Goal: Task Accomplishment & Management: Complete application form

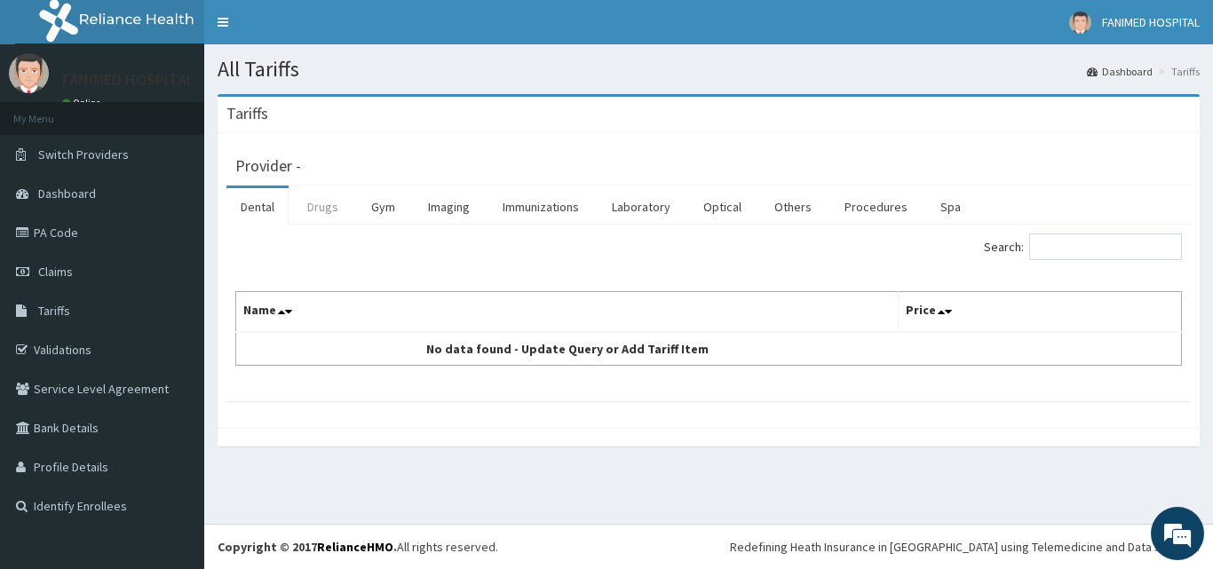
click at [327, 210] on link "Drugs" at bounding box center [322, 206] width 59 height 37
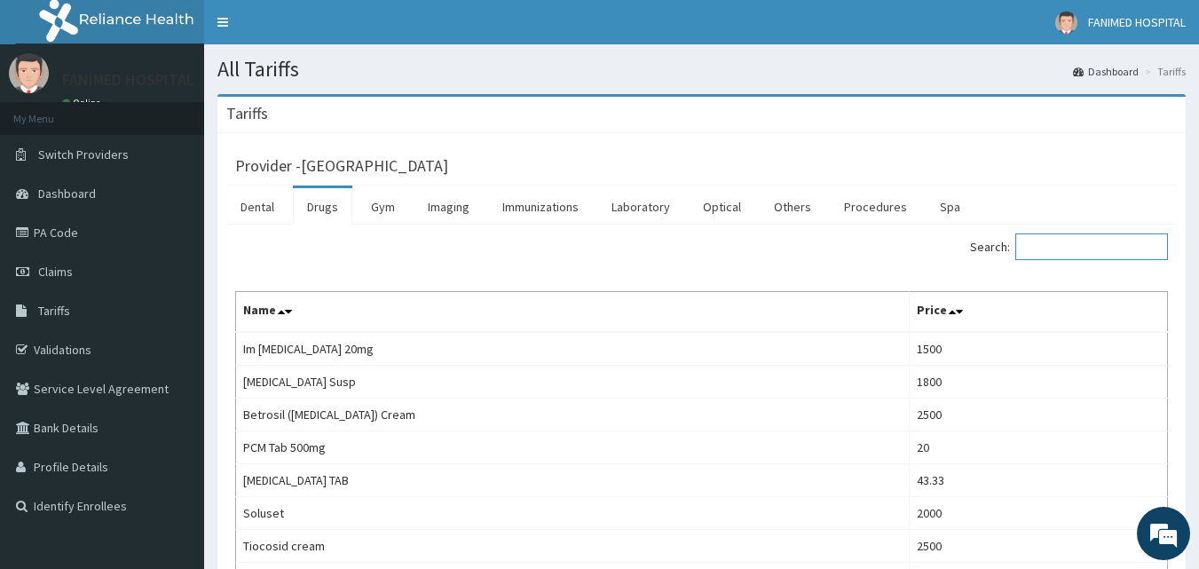
click at [1123, 246] on input "Search:" at bounding box center [1092, 246] width 153 height 27
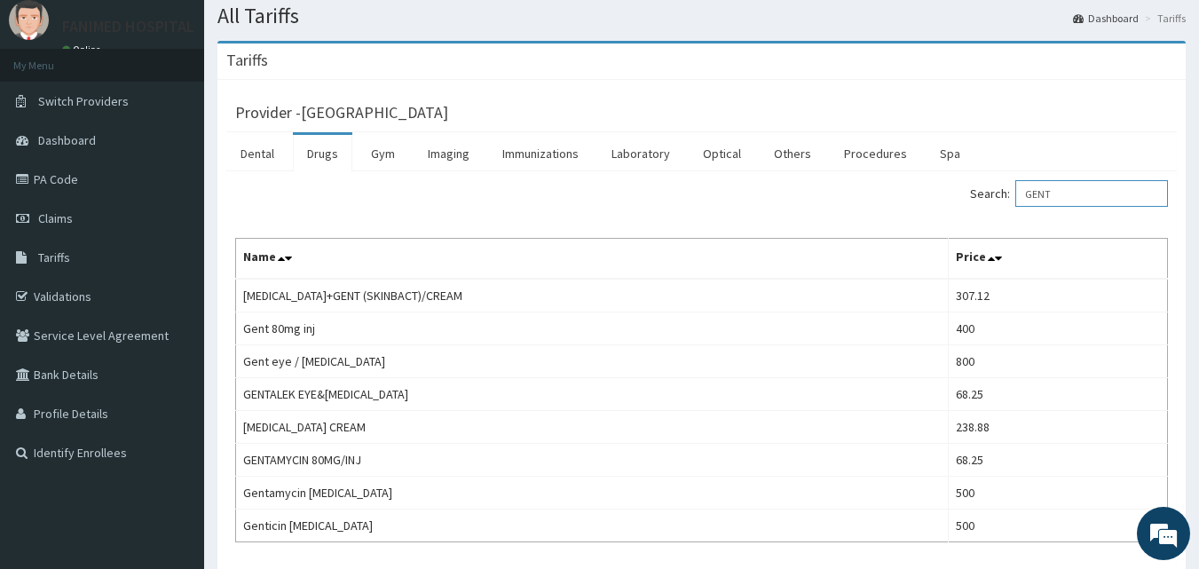
scroll to position [49, 0]
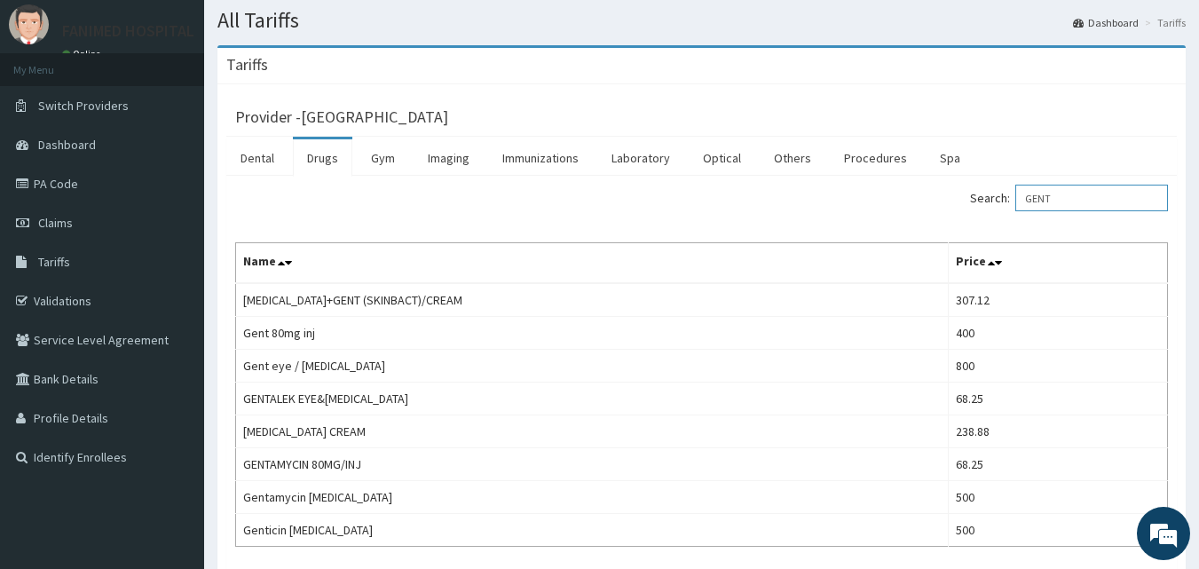
click at [1089, 198] on input "GENT" at bounding box center [1092, 198] width 153 height 27
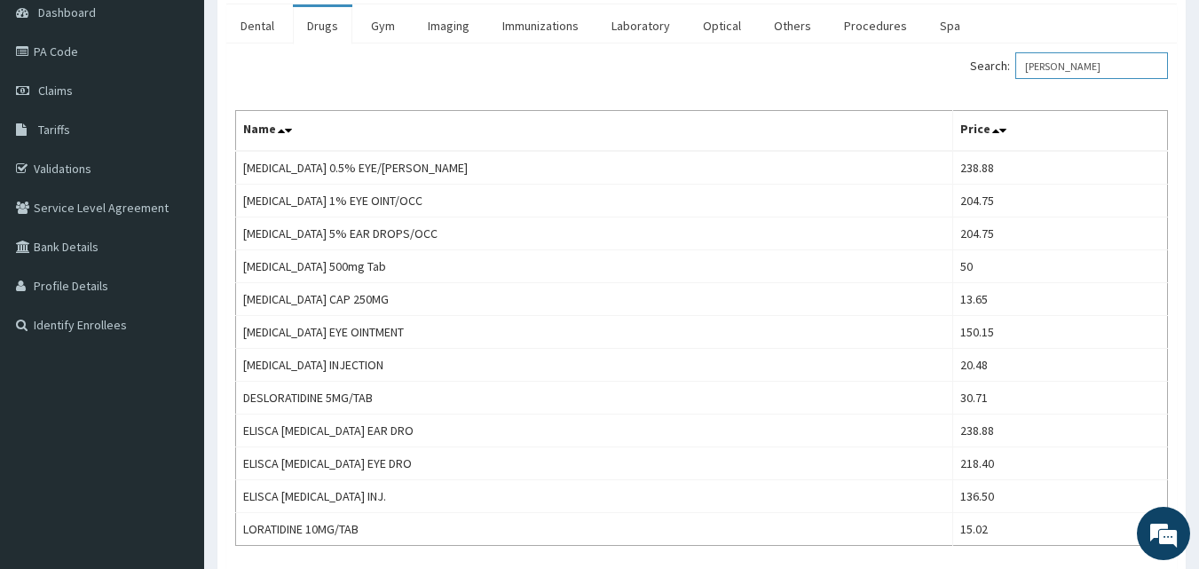
scroll to position [179, 0]
type input "[PERSON_NAME]"
click at [62, 87] on span "Claims" at bounding box center [55, 92] width 35 height 16
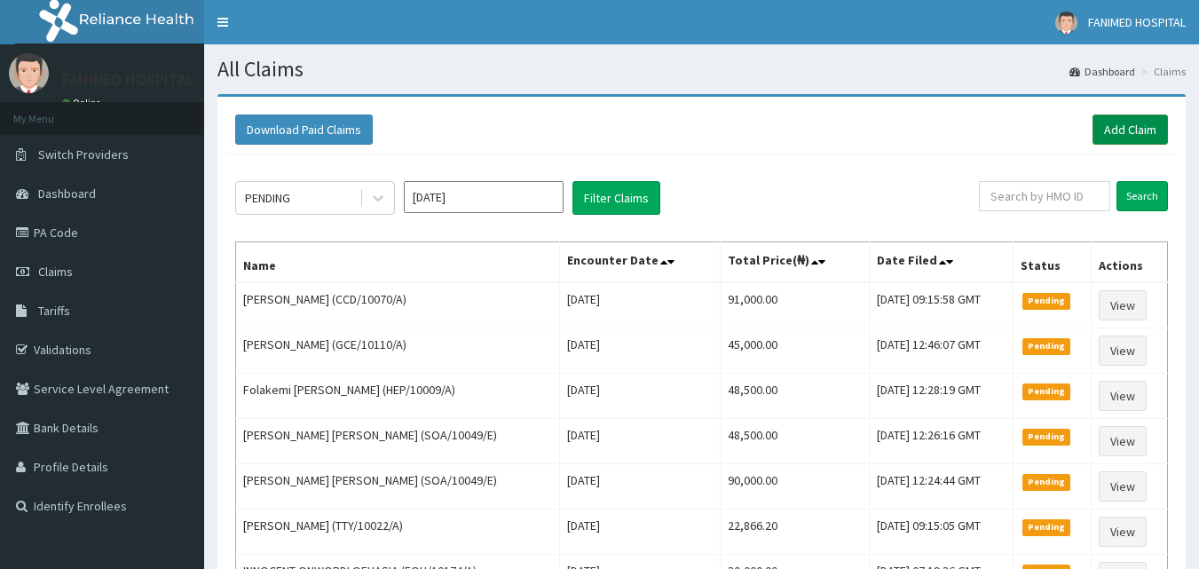
click at [1134, 128] on link "Add Claim" at bounding box center [1130, 130] width 75 height 30
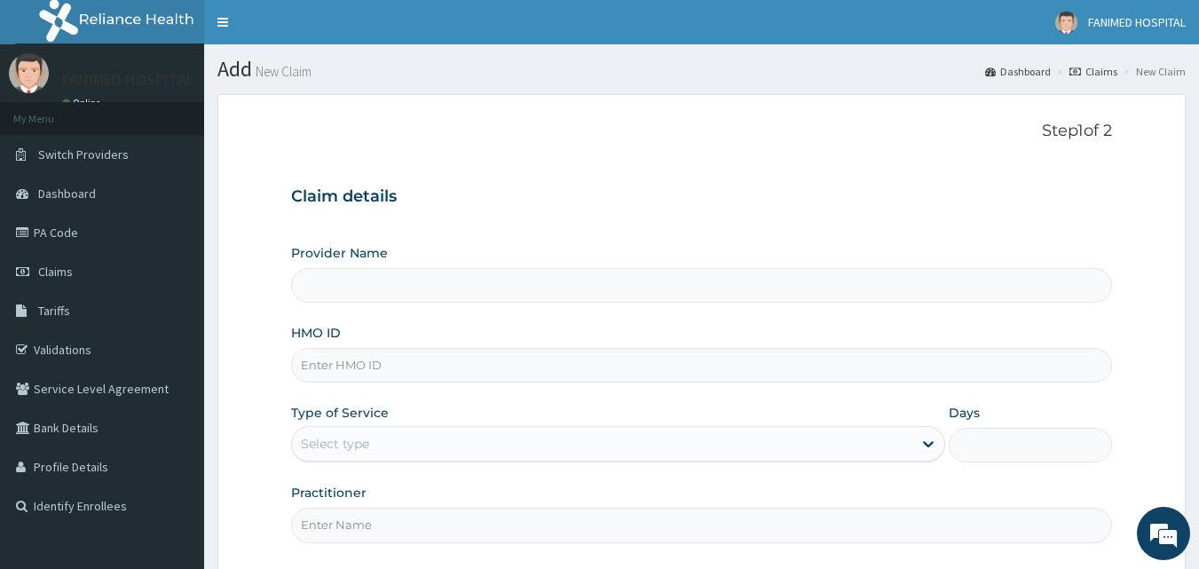
type input "Fanimed Hospital"
click at [516, 363] on input "HMO ID" at bounding box center [702, 365] width 822 height 35
paste input "HEP/10034/A"
type input "HEP/10034/A"
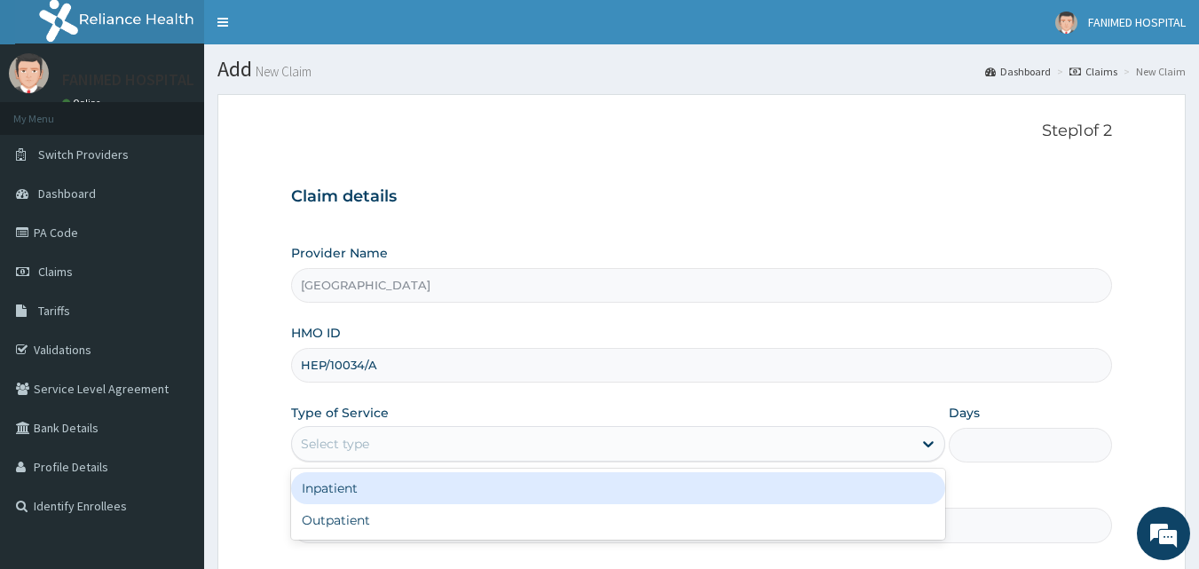
click at [494, 441] on div "Select type" at bounding box center [602, 444] width 621 height 28
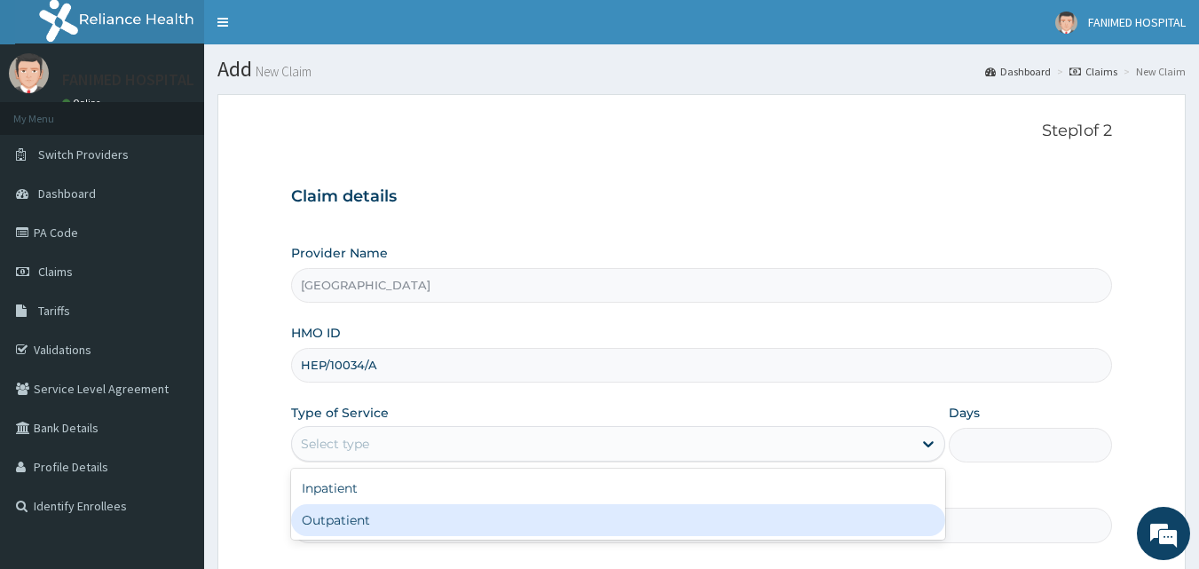
click at [455, 512] on div "Outpatient" at bounding box center [618, 520] width 654 height 32
type input "1"
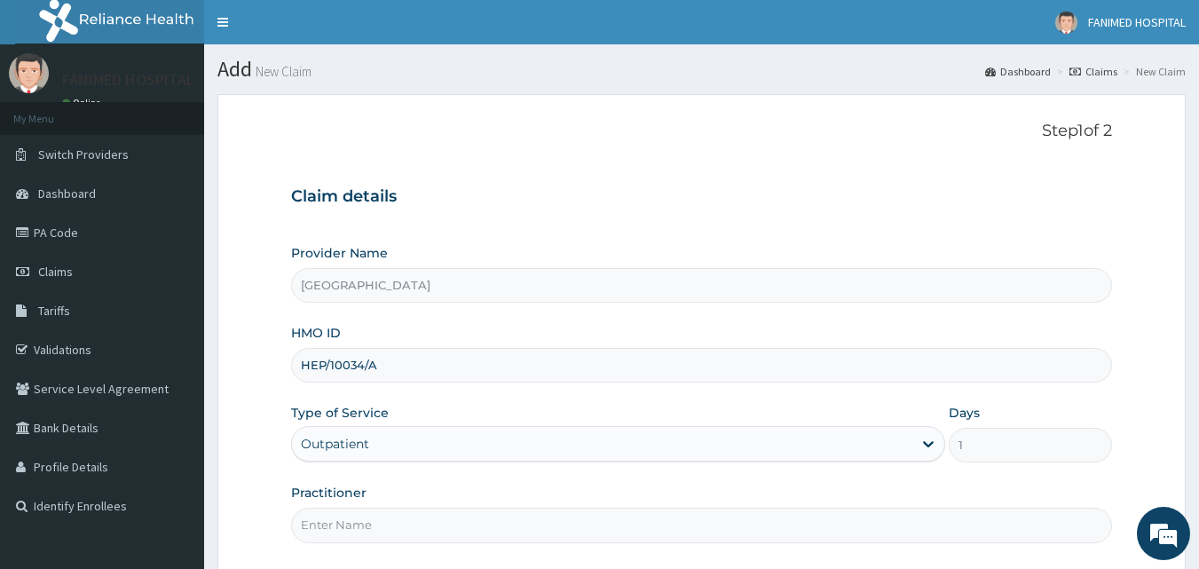
click at [501, 525] on input "Practitioner" at bounding box center [702, 525] width 822 height 35
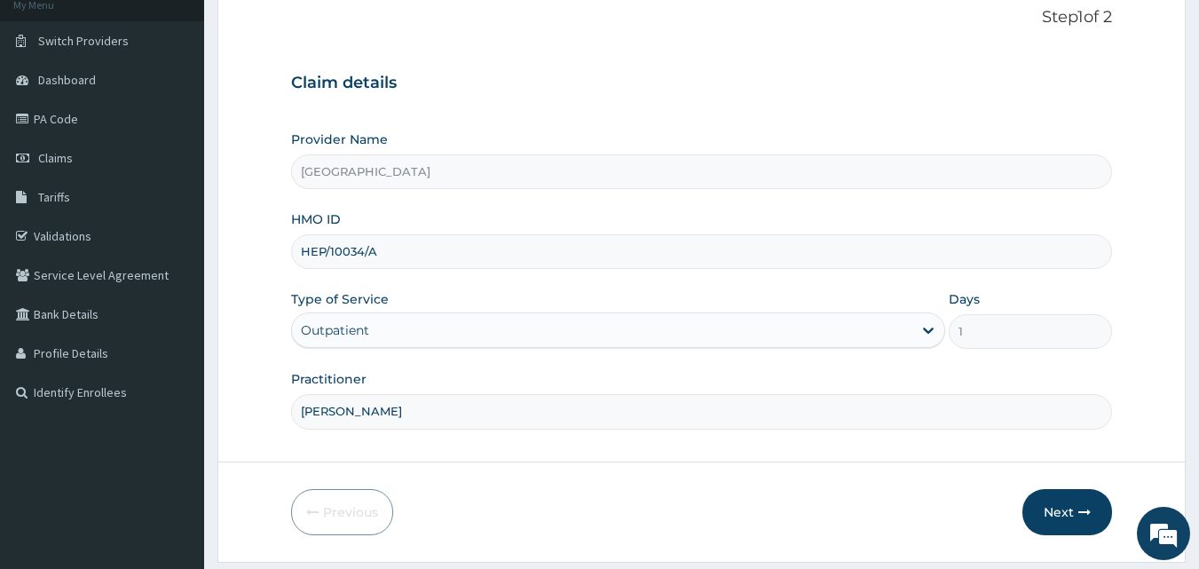
scroll to position [166, 0]
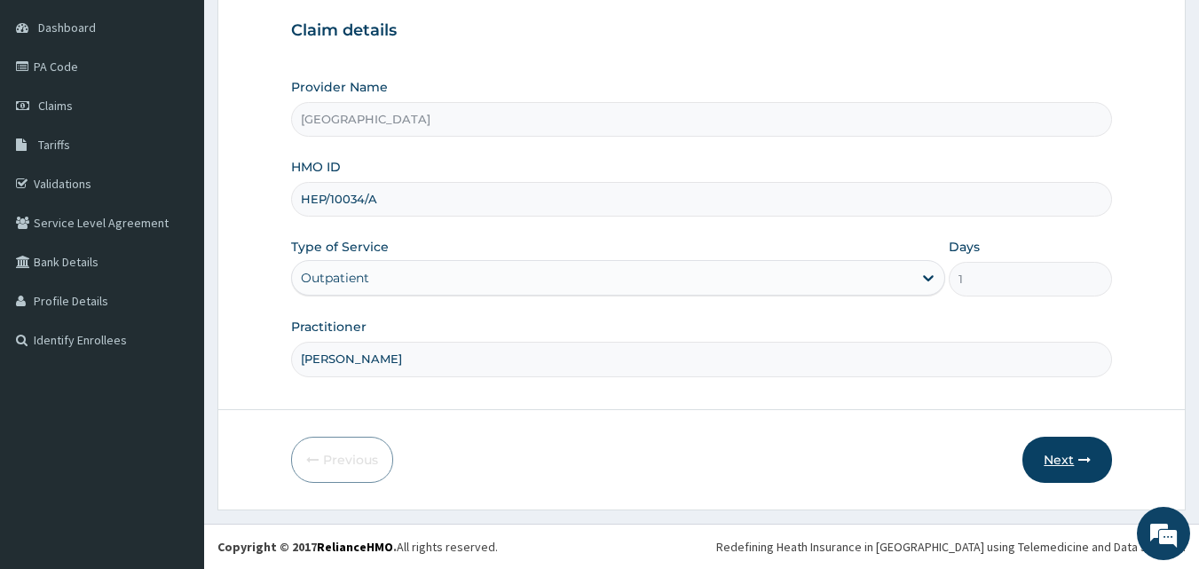
type input "DR. ABE"
click at [1054, 460] on button "Next" at bounding box center [1068, 460] width 90 height 46
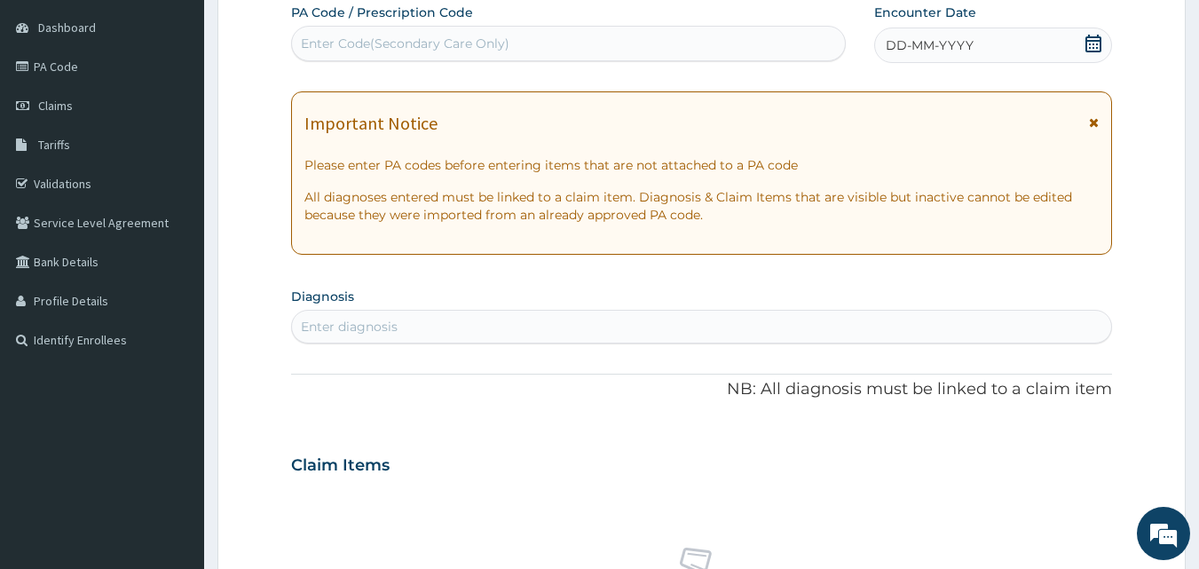
click at [542, 37] on div "Enter Code(Secondary Care Only)" at bounding box center [569, 43] width 554 height 28
paste input "PA/2F1DE2"
type input "PA/2F1DE2"
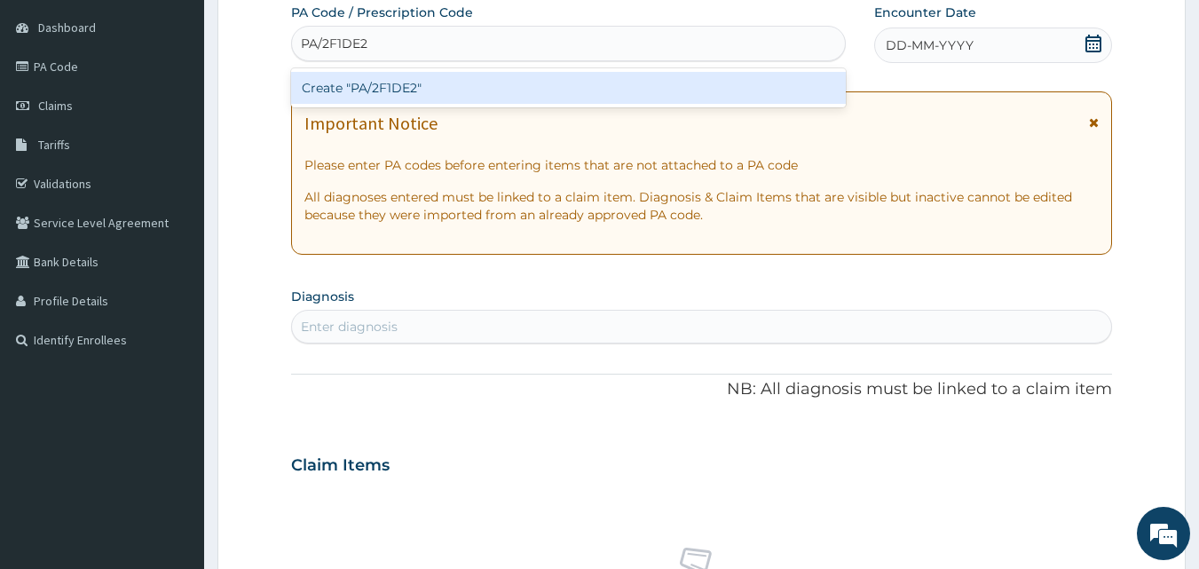
click at [537, 82] on div "Create "PA/2F1DE2"" at bounding box center [569, 88] width 556 height 32
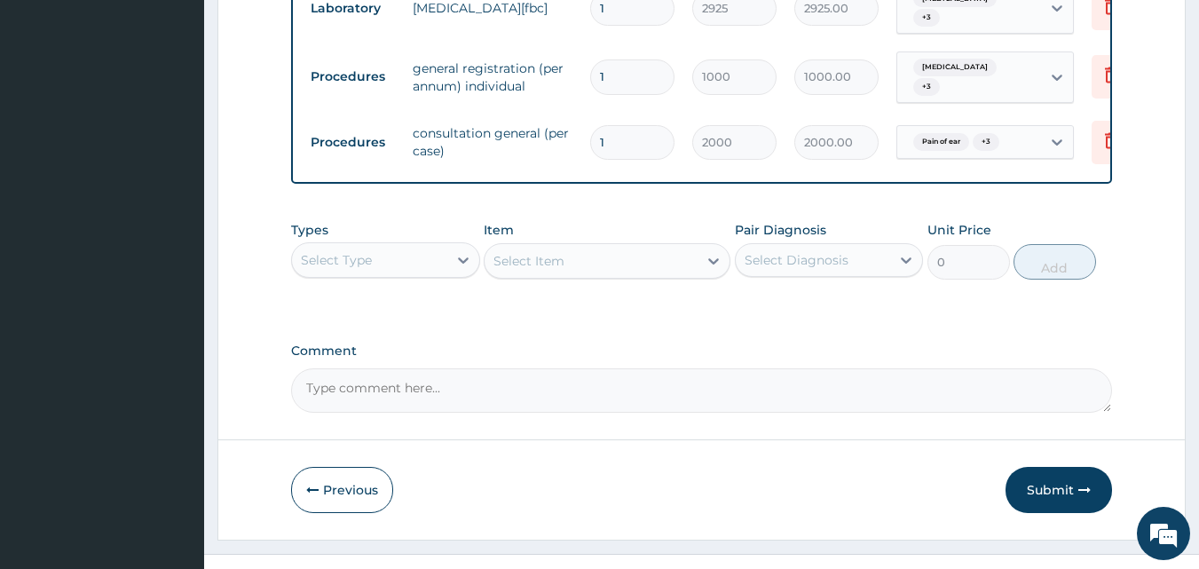
scroll to position [977, 0]
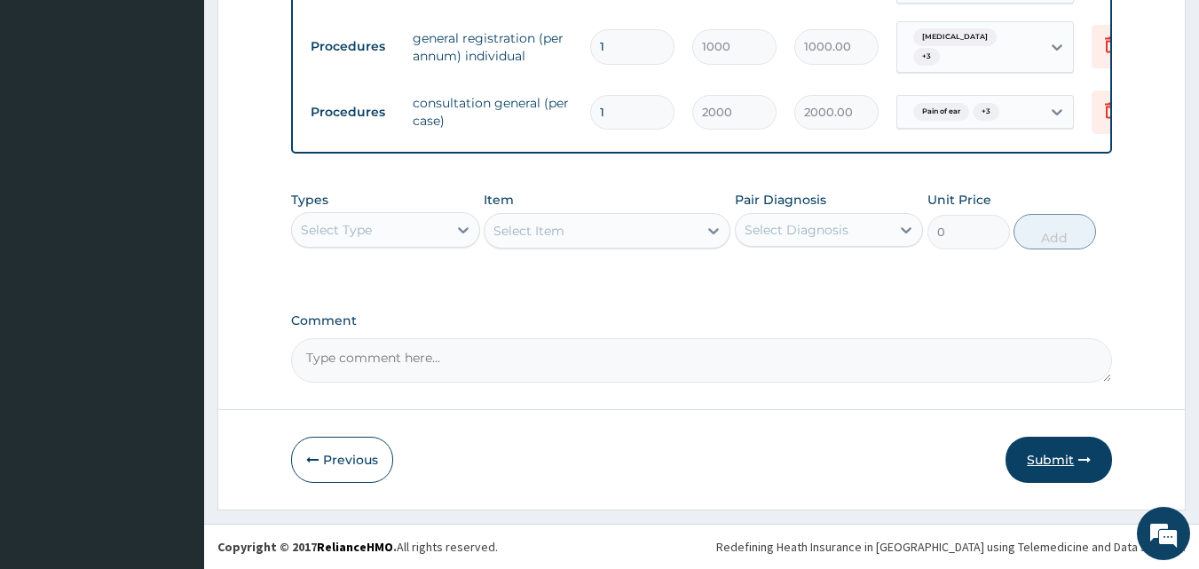
click at [1046, 457] on button "Submit" at bounding box center [1059, 460] width 107 height 46
